Goal: Use online tool/utility: Utilize a website feature to perform a specific function

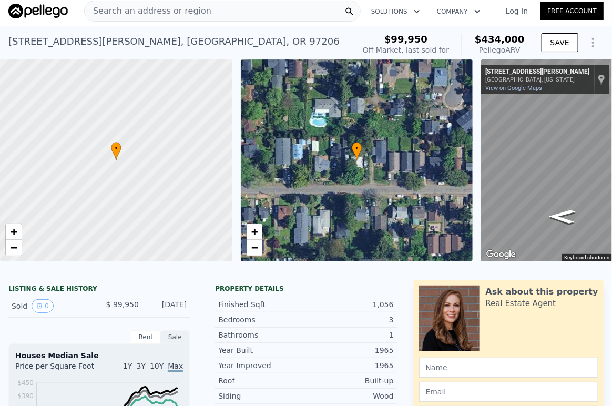
scroll to position [0, 122]
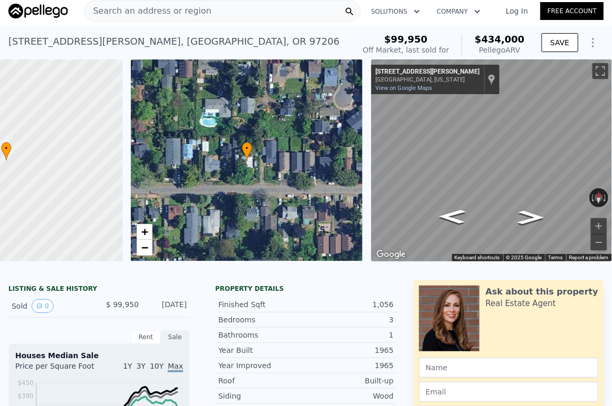
click at [218, 16] on div "Search an address or region" at bounding box center [222, 11] width 276 height 21
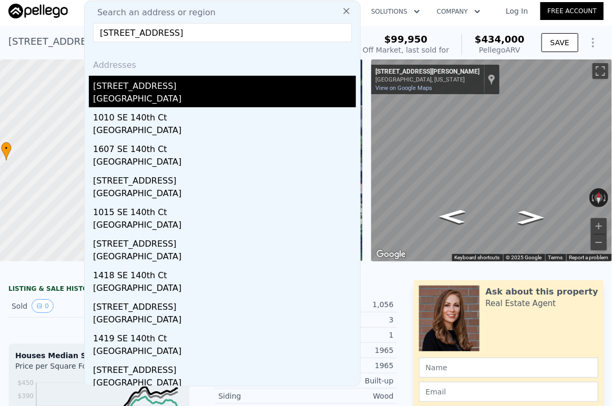
type input "[STREET_ADDRESS]"
click at [169, 86] on div "[STREET_ADDRESS]" at bounding box center [224, 84] width 263 height 17
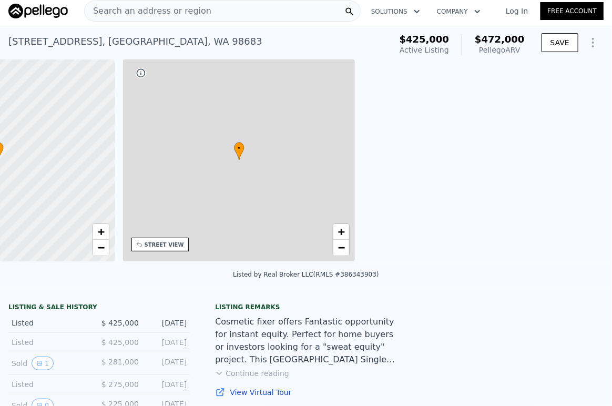
type input "3"
type input "2"
type input "3"
type input "1138"
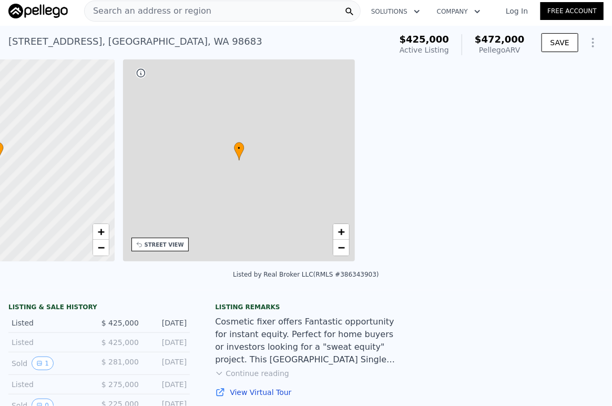
type input "1658"
type input "7405"
type input "10890"
type input "$ 472,000"
type input "-$ 11,021"
